Goal: Task Accomplishment & Management: Complete application form

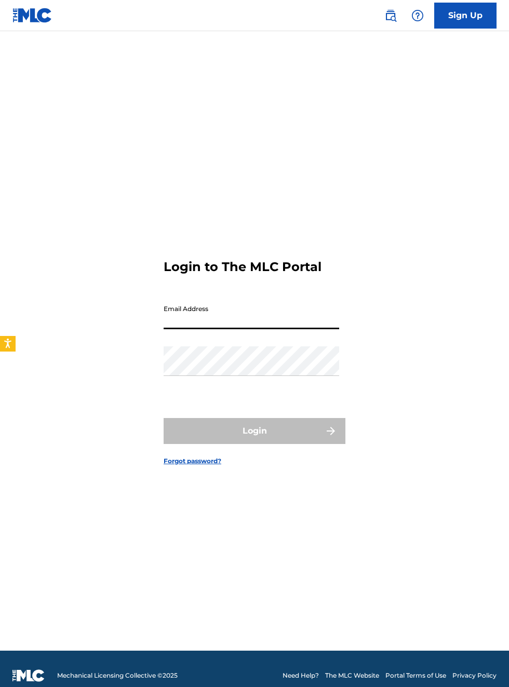
type input "[EMAIL_ADDRESS][DOMAIN_NAME]"
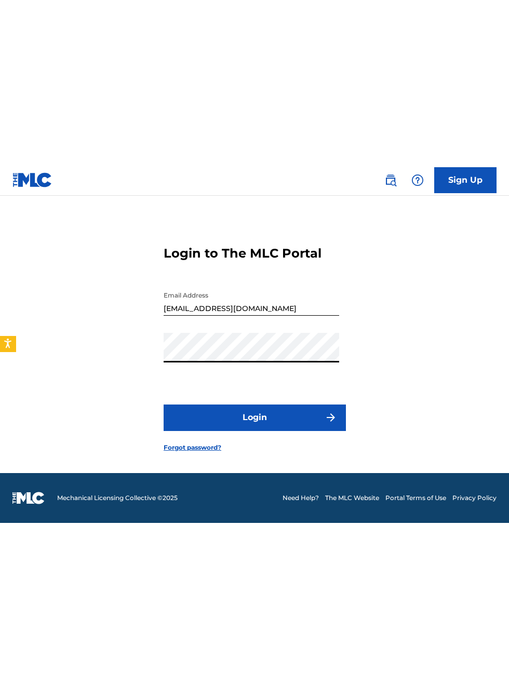
scroll to position [65, 0]
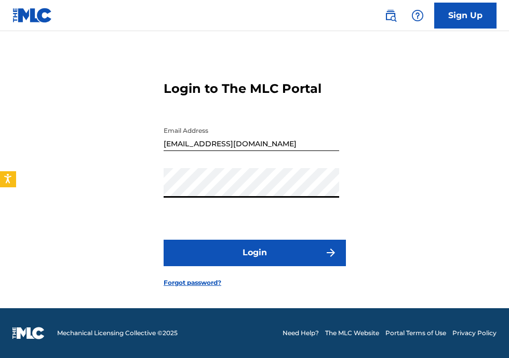
click at [312, 246] on button "Login" at bounding box center [255, 253] width 182 height 26
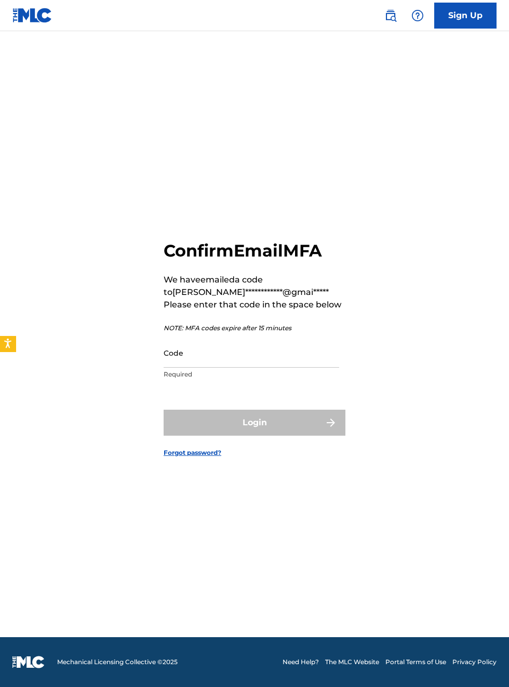
scroll to position [66, 0]
click at [225, 346] on input "Code" at bounding box center [252, 353] width 176 height 30
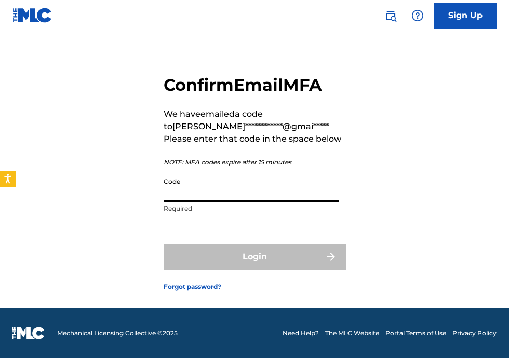
type input "3"
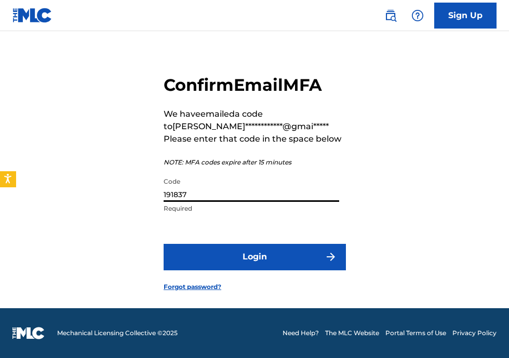
type input "191837"
click at [252, 245] on button "Login" at bounding box center [255, 257] width 182 height 26
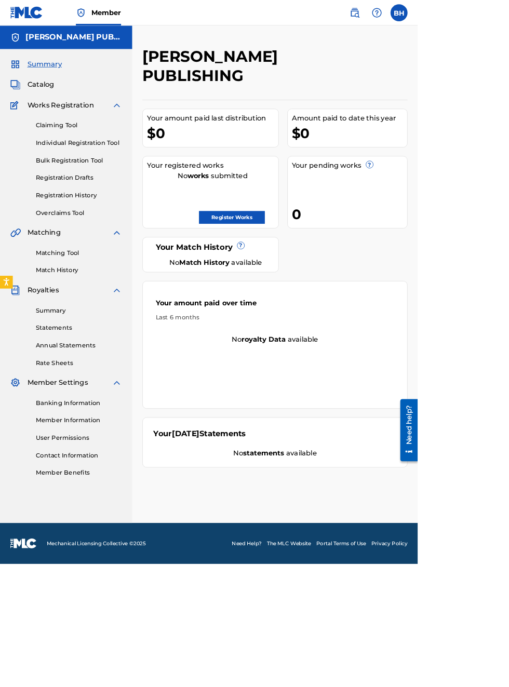
click at [323, 257] on link "Register Works" at bounding box center [283, 265] width 80 height 16
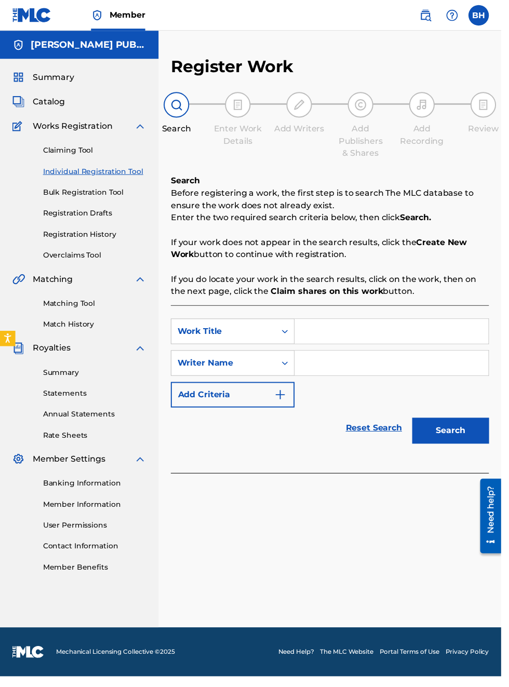
click at [396, 166] on div "Register Work Search Enter Work Details Add Writers Add Publishers & Shares Add…" at bounding box center [334, 274] width 323 height 434
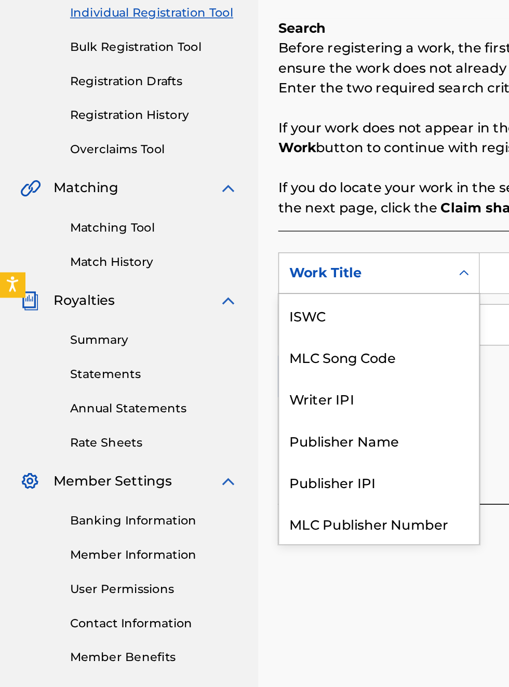
scroll to position [26, 0]
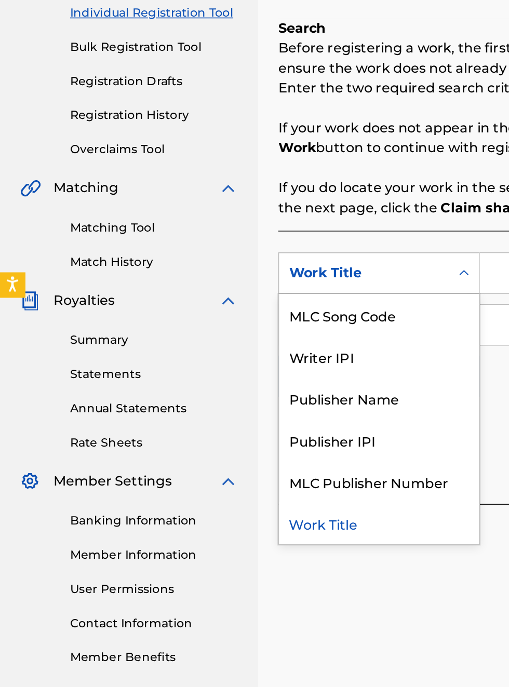
click at [245, 417] on div "Publisher Name" at bounding box center [236, 414] width 125 height 26
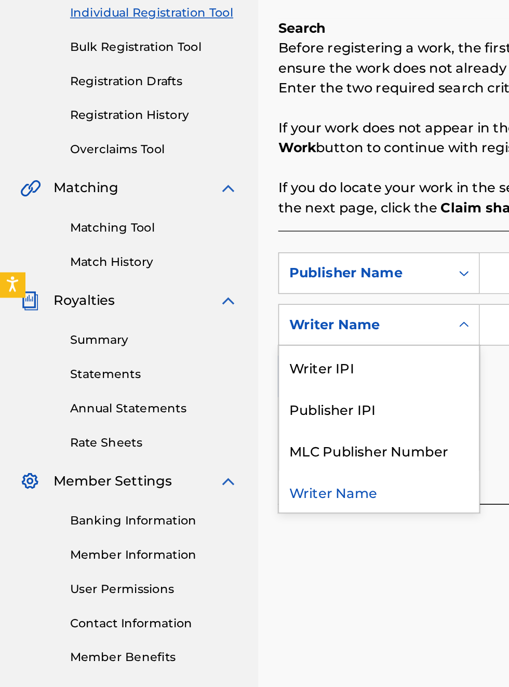
click at [232, 423] on div "Publisher IPI" at bounding box center [236, 421] width 125 height 26
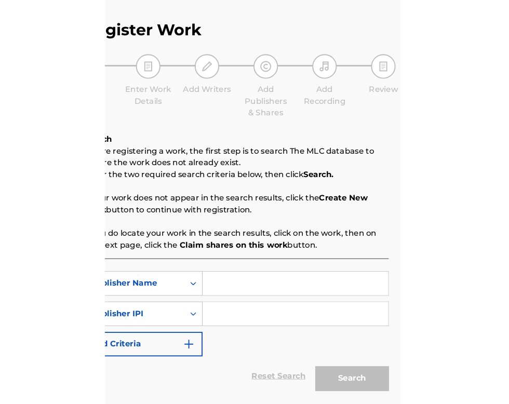
scroll to position [36, 195]
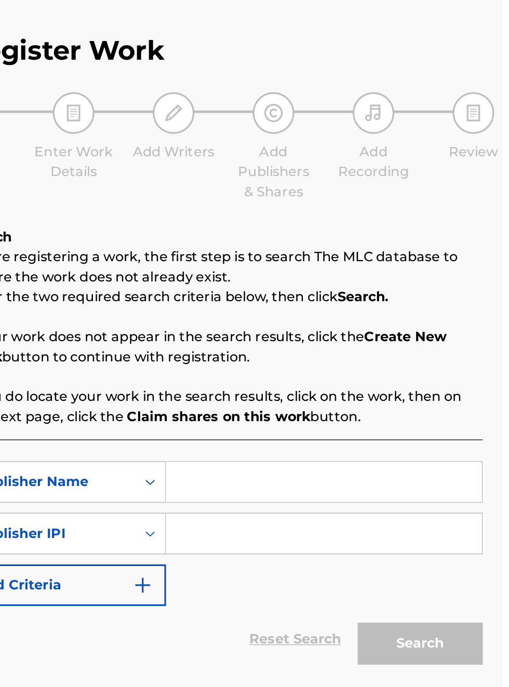
click at [355, 340] on input "Search Form" at bounding box center [397, 336] width 197 height 25
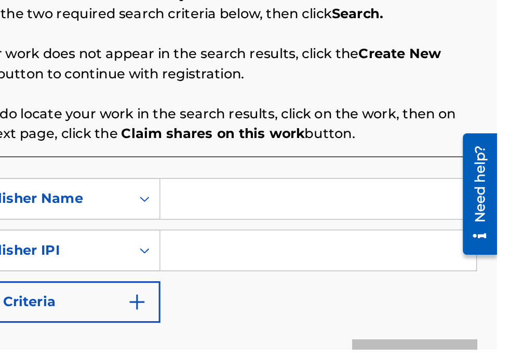
scroll to position [140, 199]
type input "Bobby Hamilton"
click at [344, 300] on input "Search Form" at bounding box center [397, 296] width 197 height 25
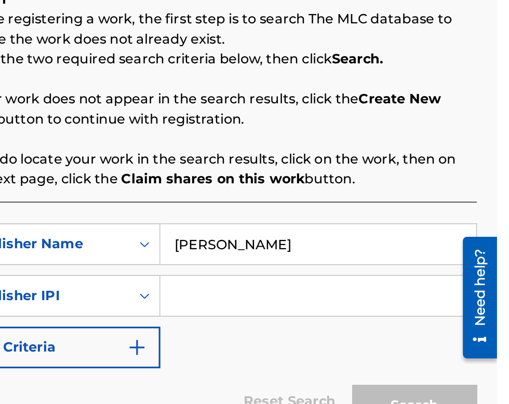
scroll to position [112, 199]
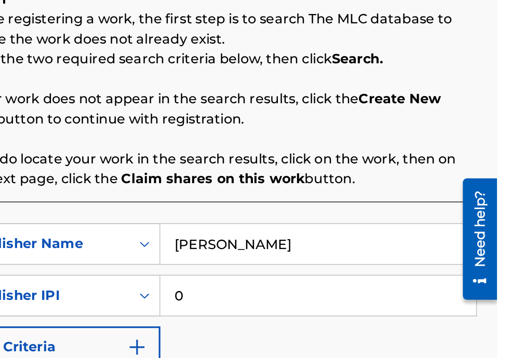
type input "00340604990"
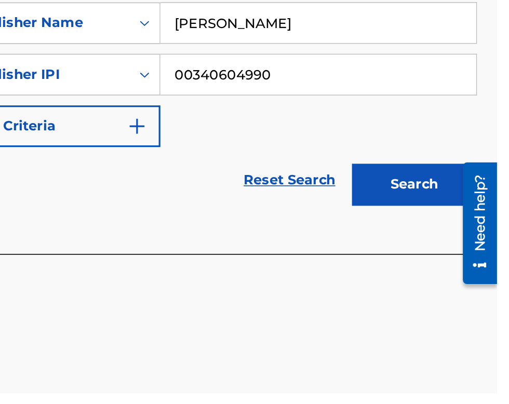
scroll to position [164, 0]
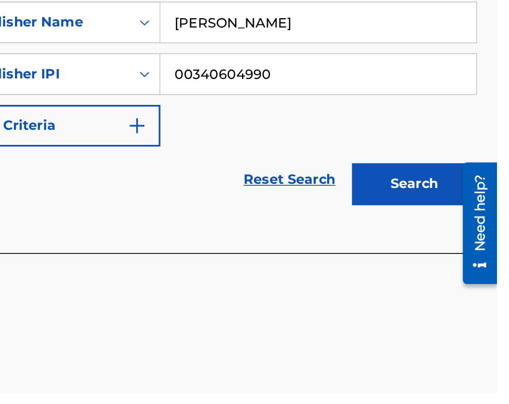
click at [460, 274] on button "Search" at bounding box center [458, 273] width 78 height 26
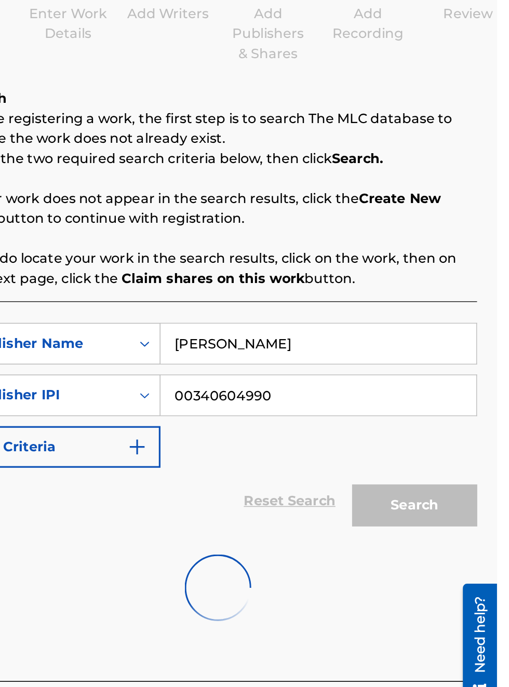
scroll to position [122, 199]
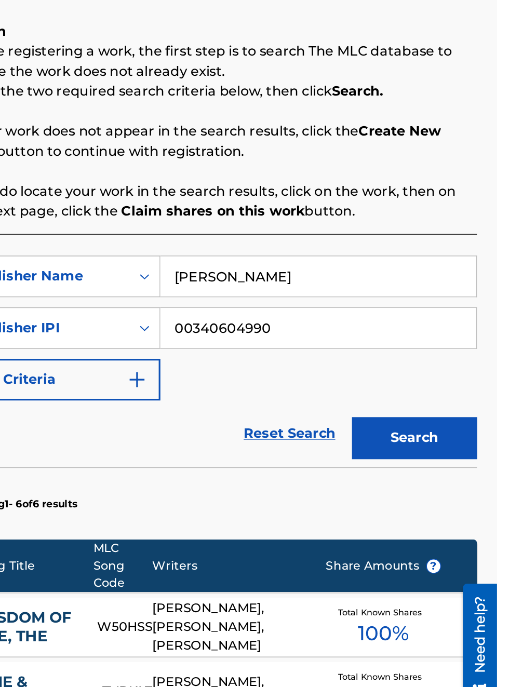
click at [465, 398] on button "Search" at bounding box center [458, 395] width 78 height 26
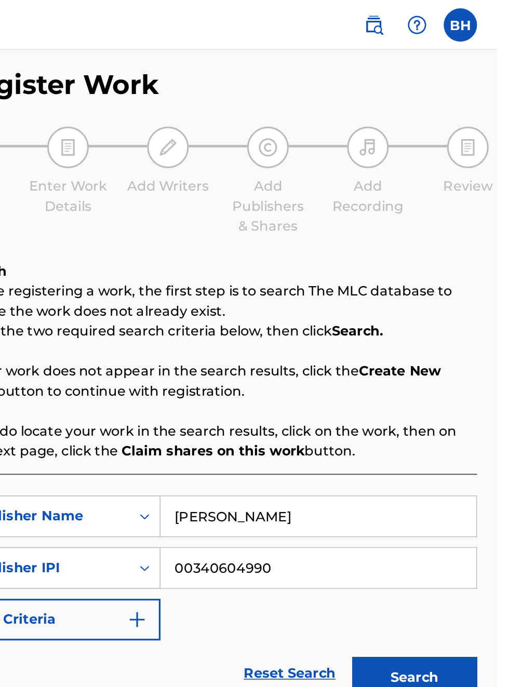
scroll to position [0, 0]
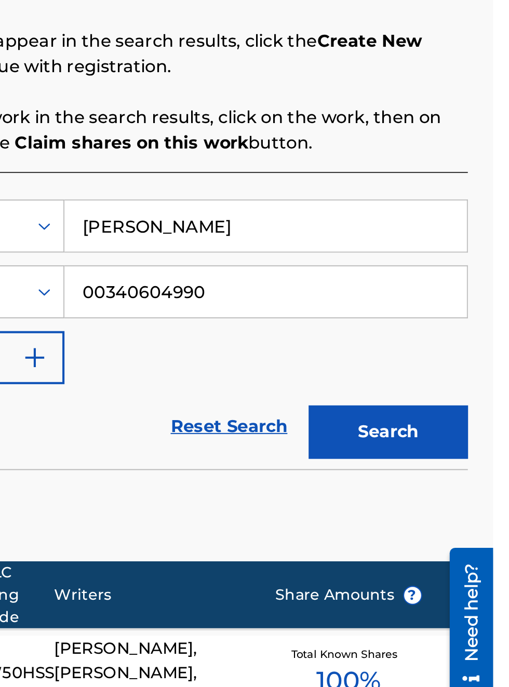
click at [461, 429] on button "Search" at bounding box center [458, 430] width 78 height 26
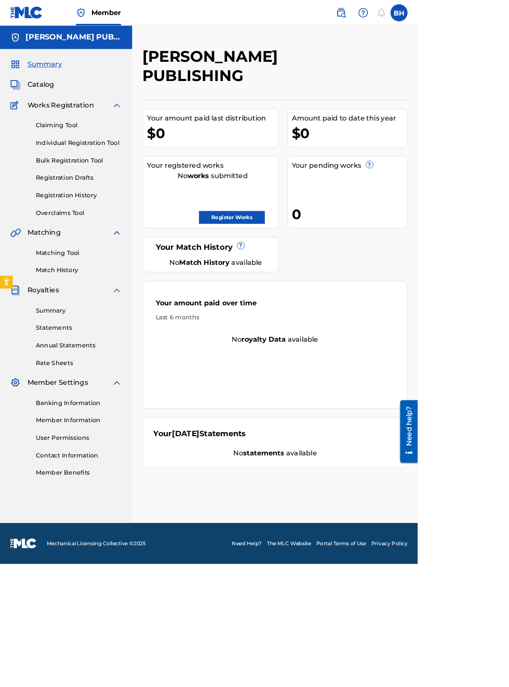
click at [323, 257] on link "Register Works" at bounding box center [283, 265] width 80 height 16
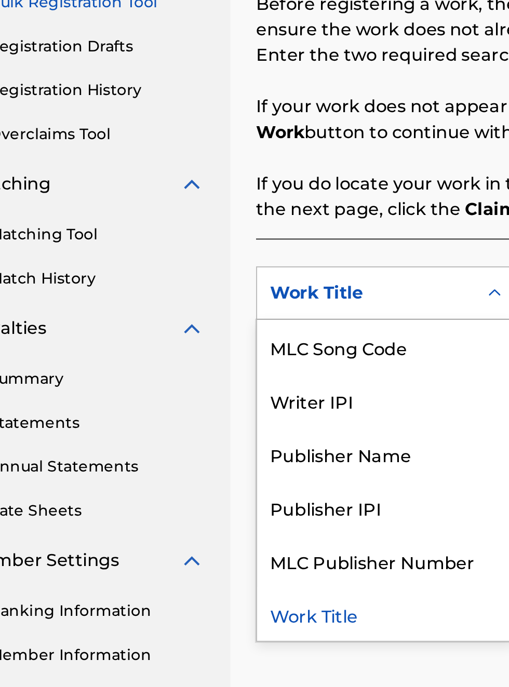
scroll to position [194, 49]
click at [248, 420] on div "Publisher Name" at bounding box center [236, 414] width 125 height 26
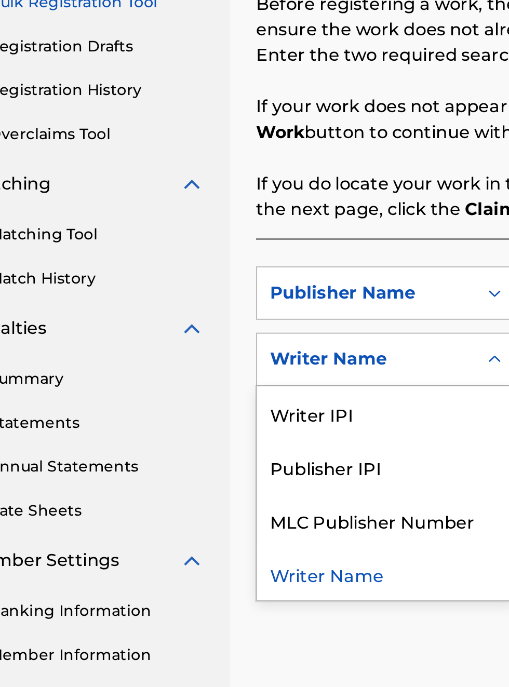
click at [233, 426] on div "Publisher IPI" at bounding box center [236, 421] width 125 height 26
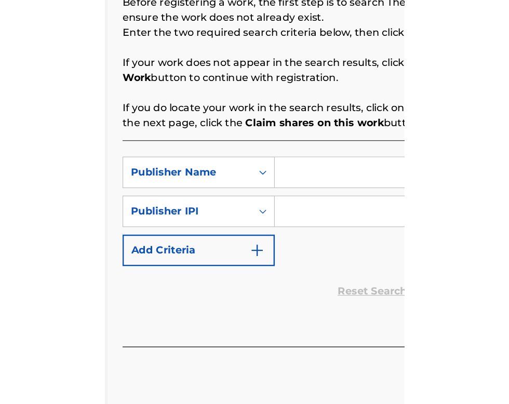
scroll to position [194, 159]
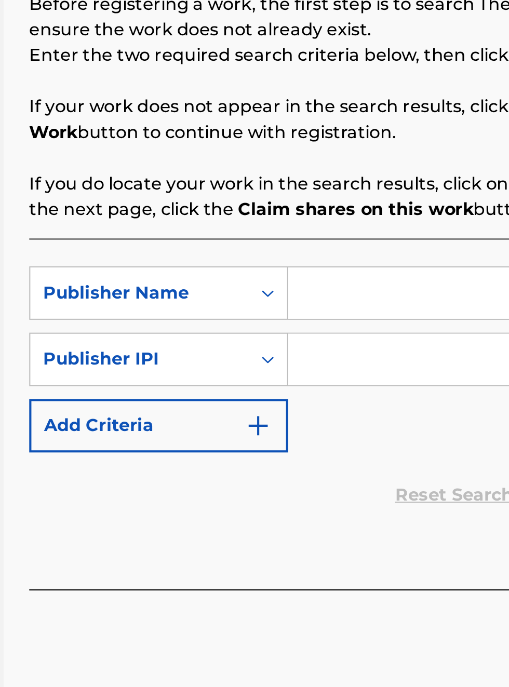
click at [346, 337] on input "Search Form" at bounding box center [397, 336] width 197 height 25
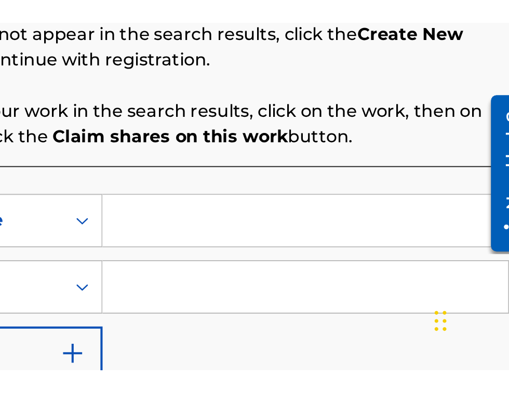
scroll to position [190, 249]
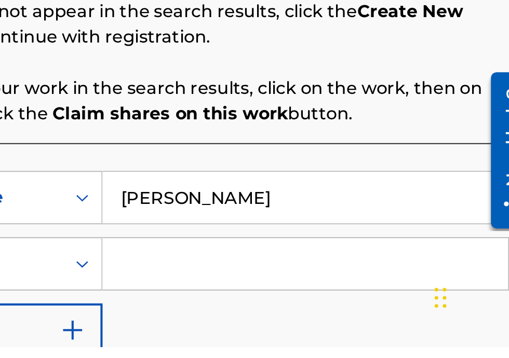
type input "Bobby Hamilton"
click at [342, 317] on input "Search Form" at bounding box center [397, 317] width 197 height 25
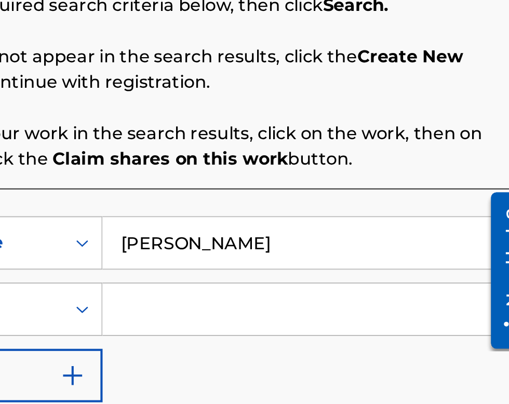
scroll to position [168, 249]
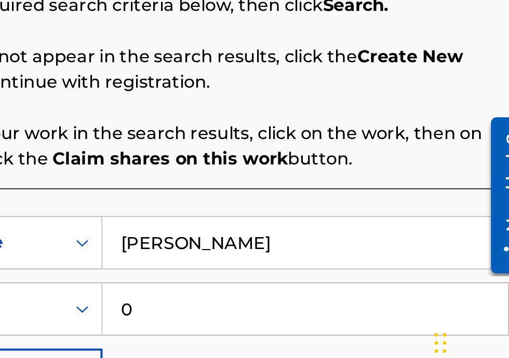
type input "00340604990"
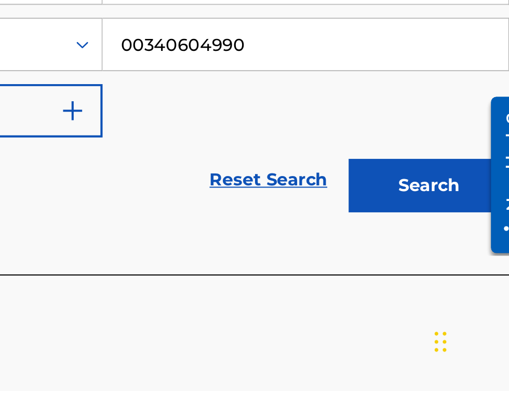
scroll to position [141, 0]
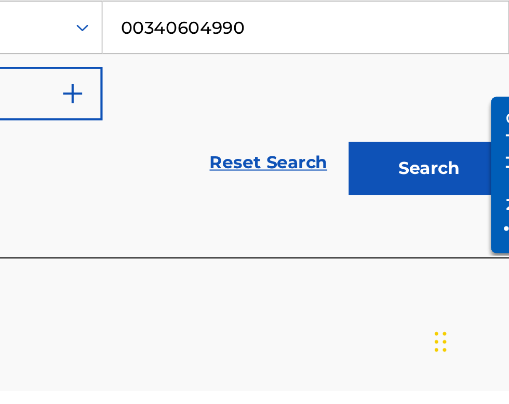
click at [479, 300] on button "Search" at bounding box center [458, 296] width 78 height 26
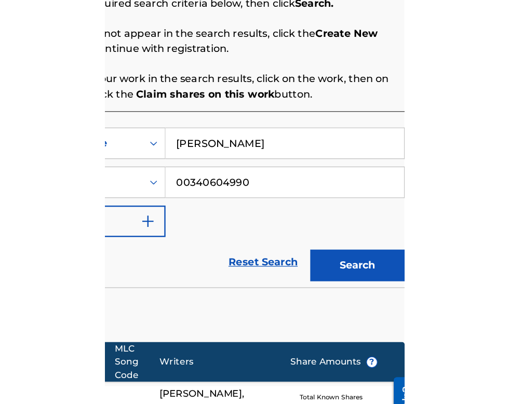
scroll to position [176, 249]
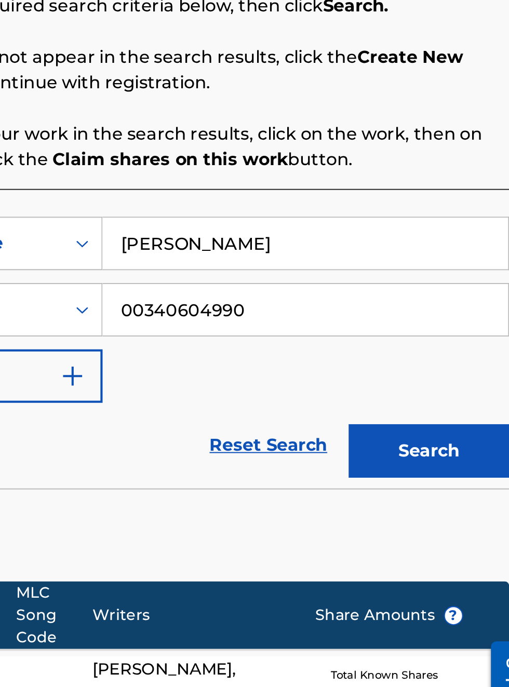
click at [472, 400] on button "Search" at bounding box center [458, 395] width 78 height 26
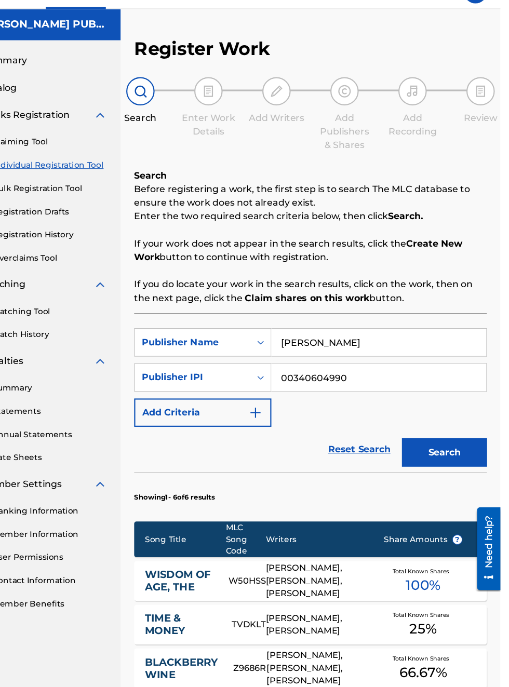
scroll to position [0, 0]
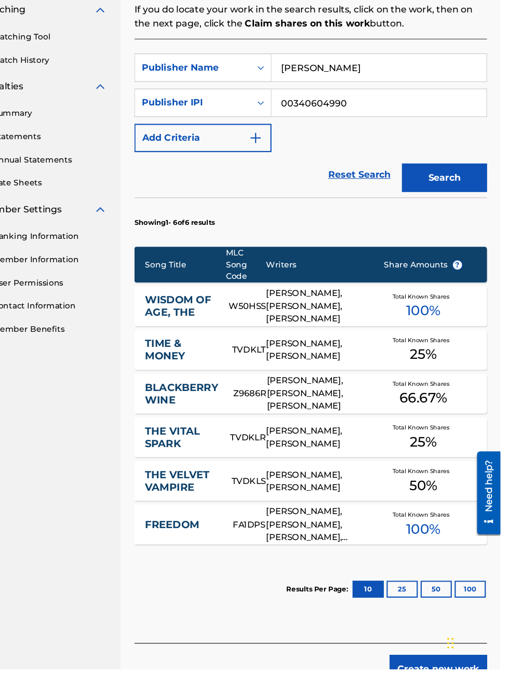
click at [466, 242] on button "Search" at bounding box center [458, 237] width 78 height 26
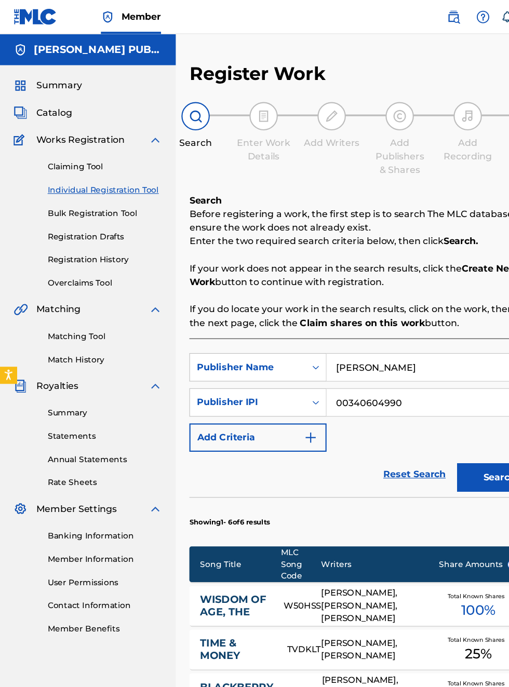
click at [0, 459] on div "Summary Catalog Works Registration Claiming Tool Individual Registration Tool B…" at bounding box center [80, 327] width 161 height 534
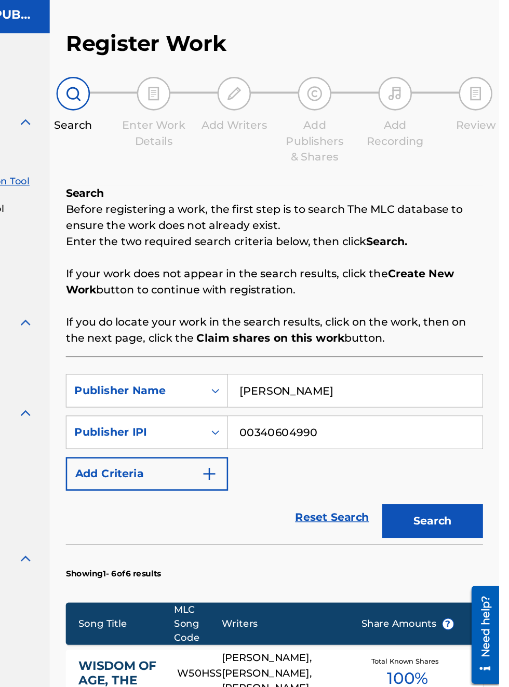
click at [499, 486] on div "Register Work Search Enter Work Details Add Writers Add Publishers & Shares Add…" at bounding box center [335, 479] width 348 height 844
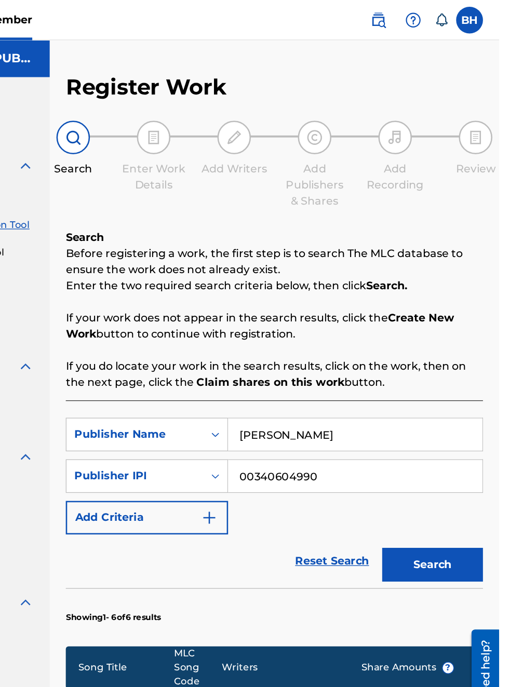
click at [466, 436] on button "Search" at bounding box center [458, 437] width 78 height 26
